Goal: Navigation & Orientation: Find specific page/section

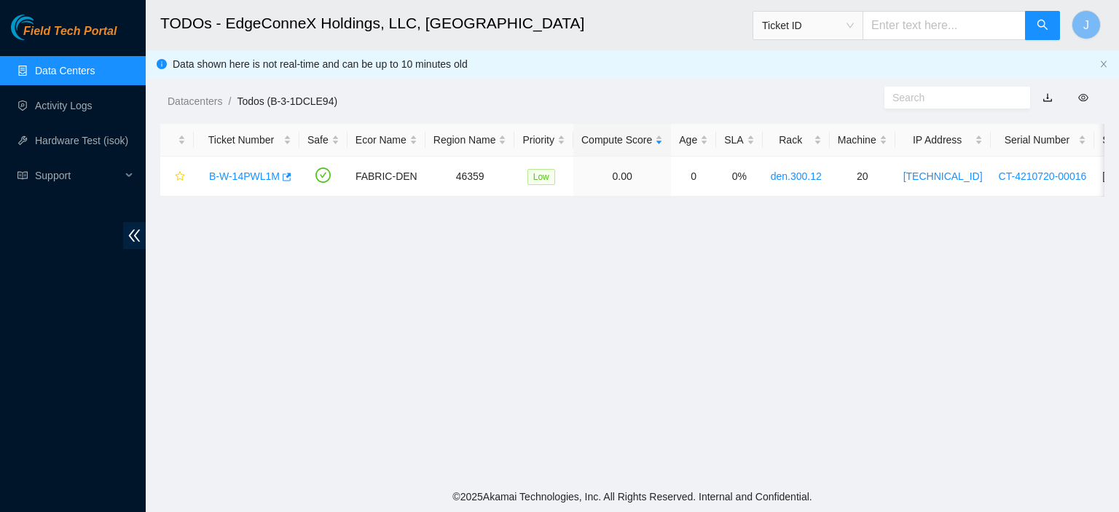
scroll to position [355, 0]
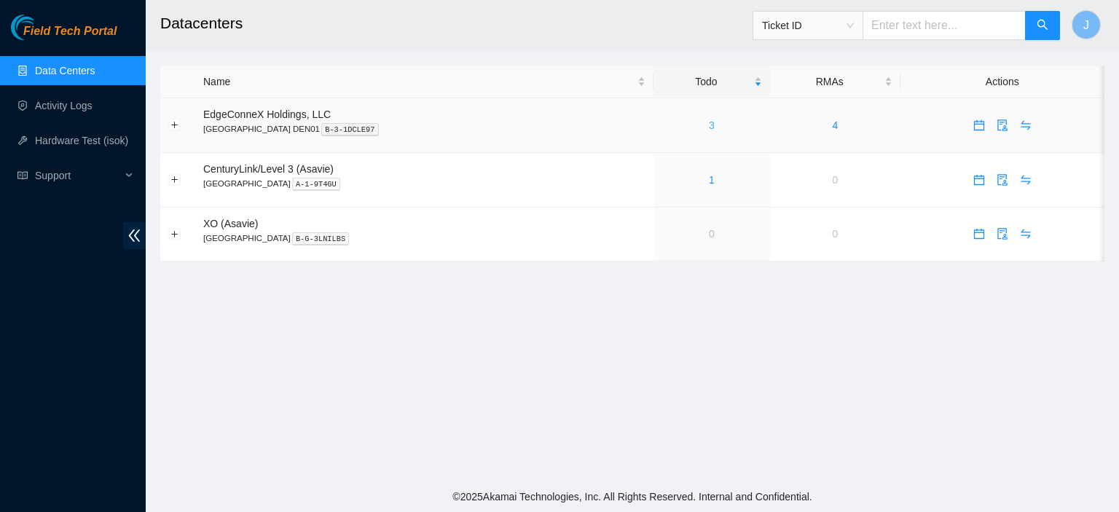
click at [709, 125] on link "3" at bounding box center [712, 126] width 6 height 12
